Goal: Check status: Check status

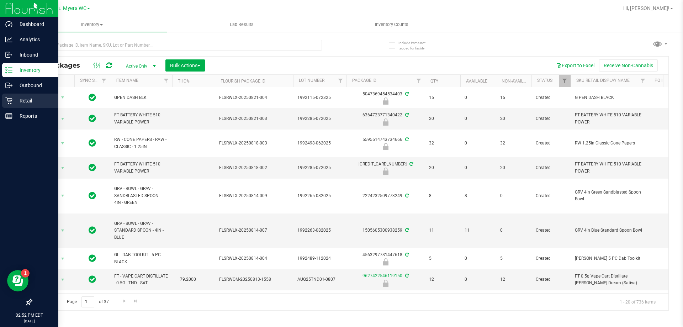
click at [22, 95] on div "Retail" at bounding box center [30, 101] width 56 height 14
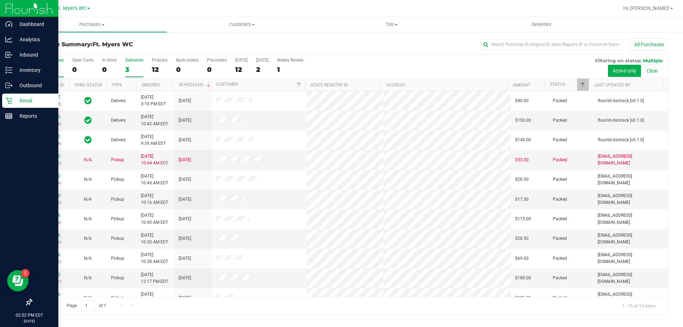
click at [129, 67] on div "3" at bounding box center [134, 69] width 18 height 8
click at [0, 0] on input "Deliveries 3" at bounding box center [0, 0] width 0 height 0
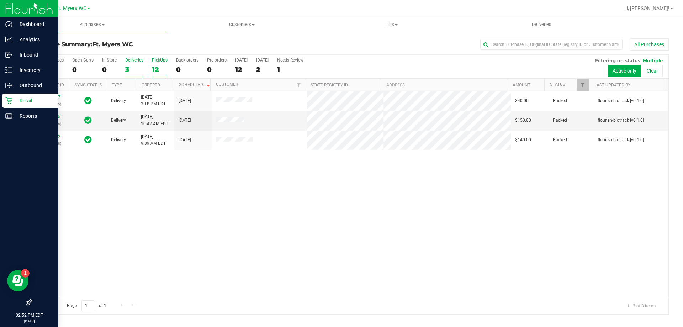
click at [152, 71] on div "12" at bounding box center [160, 69] width 16 height 8
click at [0, 0] on input "PickUps 12" at bounding box center [0, 0] width 0 height 0
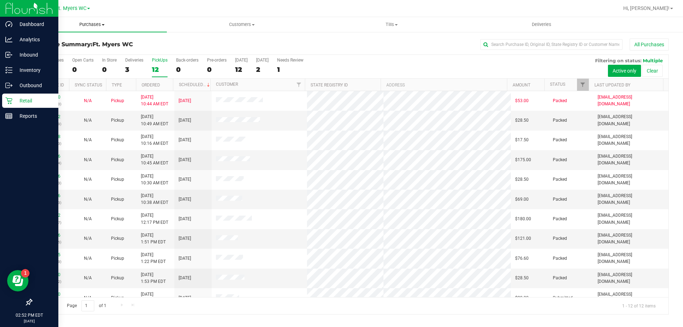
click at [100, 22] on span "Purchases" at bounding box center [92, 24] width 150 height 6
click at [83, 27] on span "Purchases" at bounding box center [92, 24] width 150 height 6
click at [69, 50] on li "Fulfillment" at bounding box center [92, 51] width 150 height 9
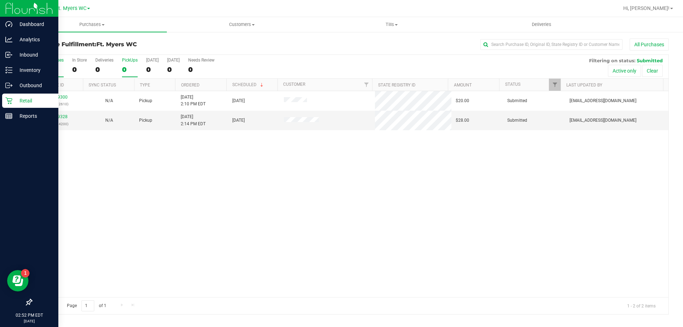
click at [130, 68] on div "0" at bounding box center [130, 69] width 16 height 8
click at [0, 0] on input "PickUps 0" at bounding box center [0, 0] width 0 height 0
click at [63, 116] on link "11829328" at bounding box center [58, 116] width 20 height 5
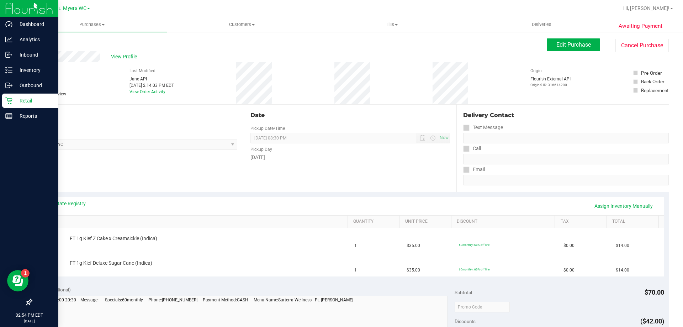
click at [38, 44] on link "Back" at bounding box center [36, 42] width 11 height 5
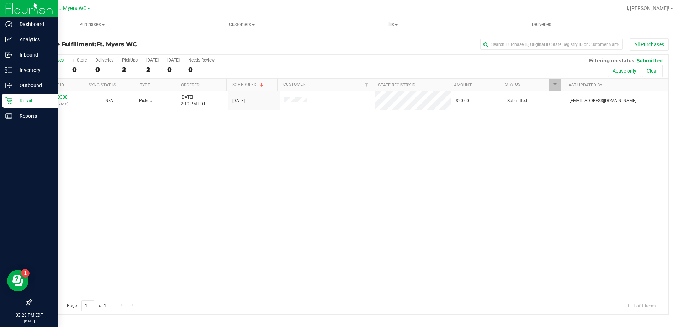
click at [16, 99] on p "Retail" at bounding box center [33, 100] width 43 height 9
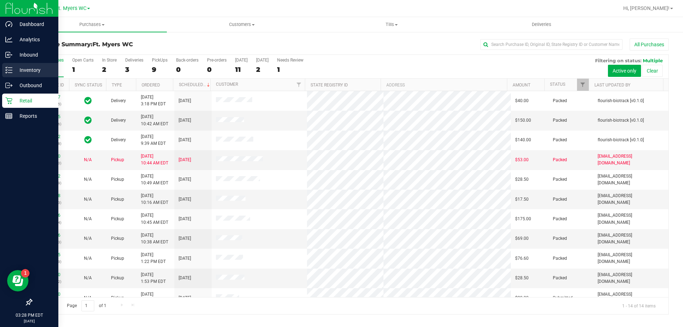
click at [27, 66] on p "Inventory" at bounding box center [33, 70] width 43 height 9
